Goal: Task Accomplishment & Management: Use online tool/utility

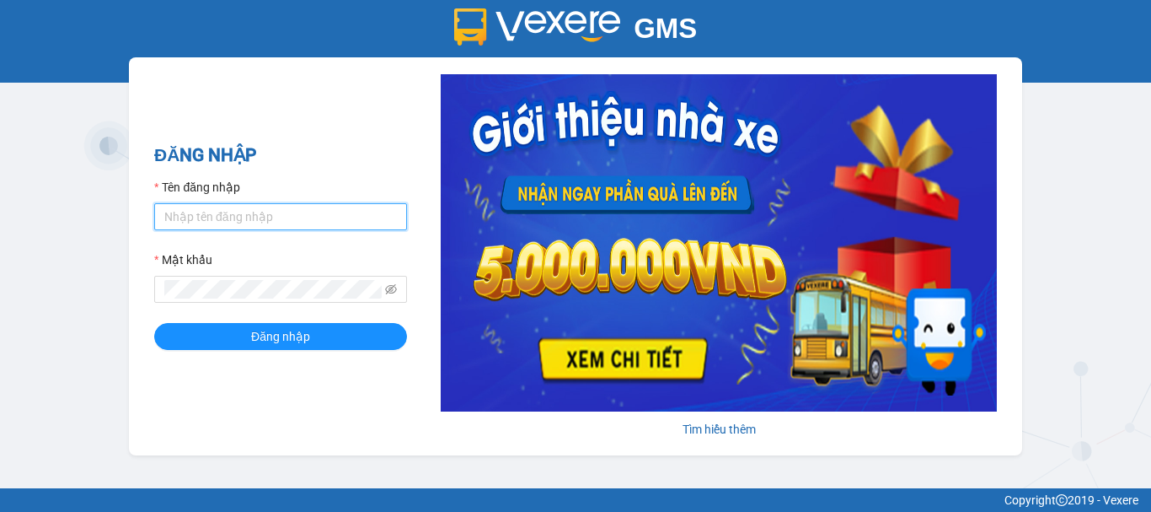
click at [320, 212] on input "Tên đăng nhập" at bounding box center [280, 216] width 253 height 27
type input "giang0395868942.vinhquang"
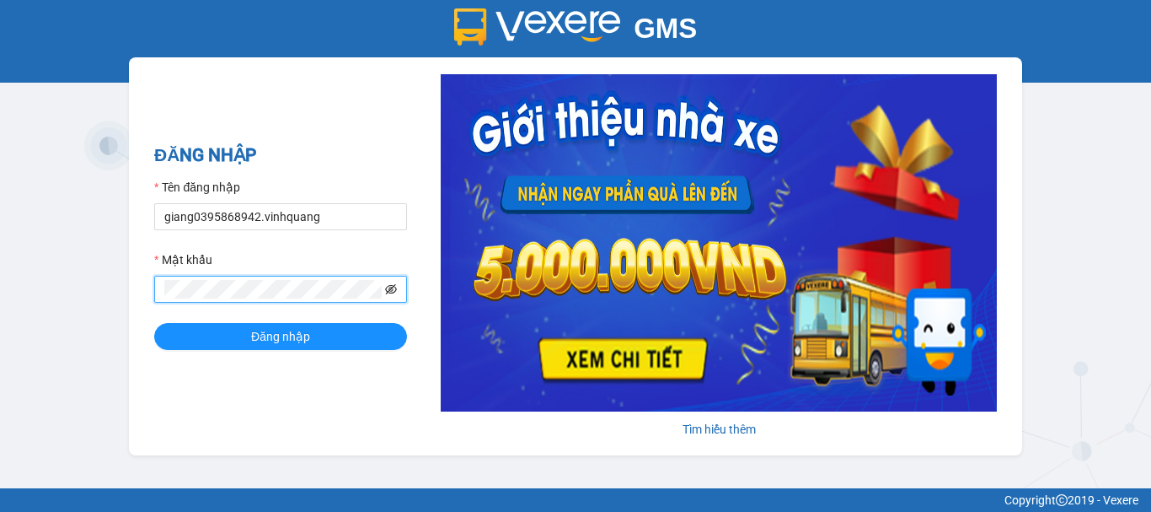
click at [393, 284] on icon "eye-invisible" at bounding box center [391, 289] width 12 height 12
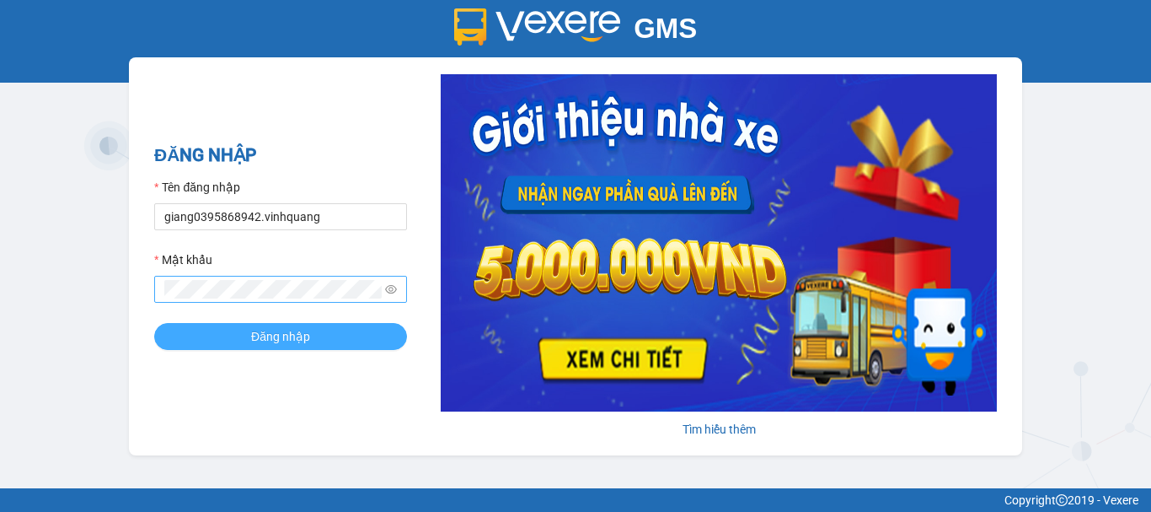
click at [306, 330] on span "Đăng nhập" at bounding box center [280, 336] width 59 height 19
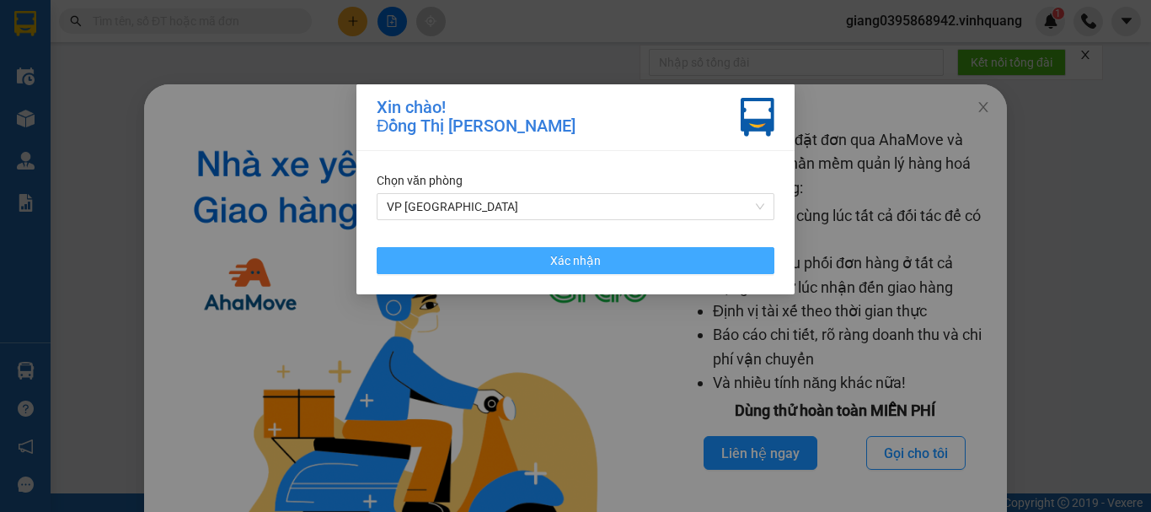
click at [548, 259] on button "Xác nhận" at bounding box center [576, 260] width 398 height 27
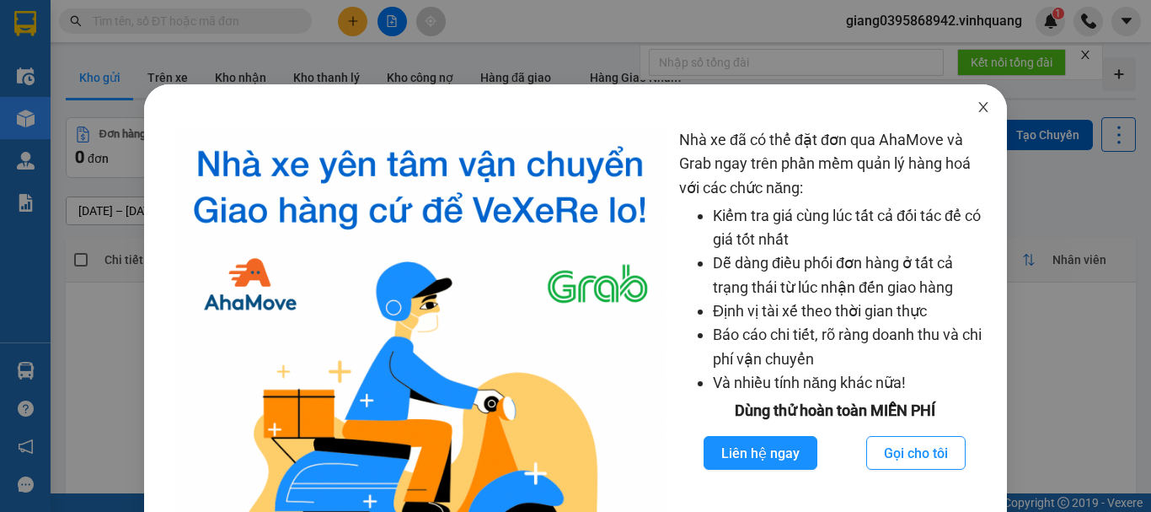
click at [977, 111] on icon "close" at bounding box center [983, 106] width 13 height 13
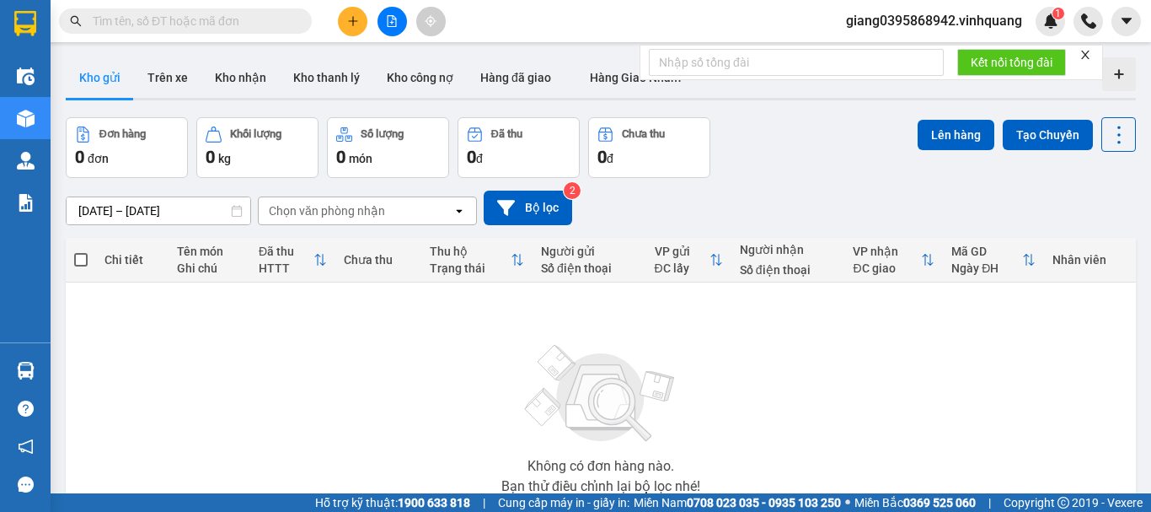
click at [212, 28] on input "text" at bounding box center [192, 21] width 199 height 19
